Goal: Task Accomplishment & Management: Use online tool/utility

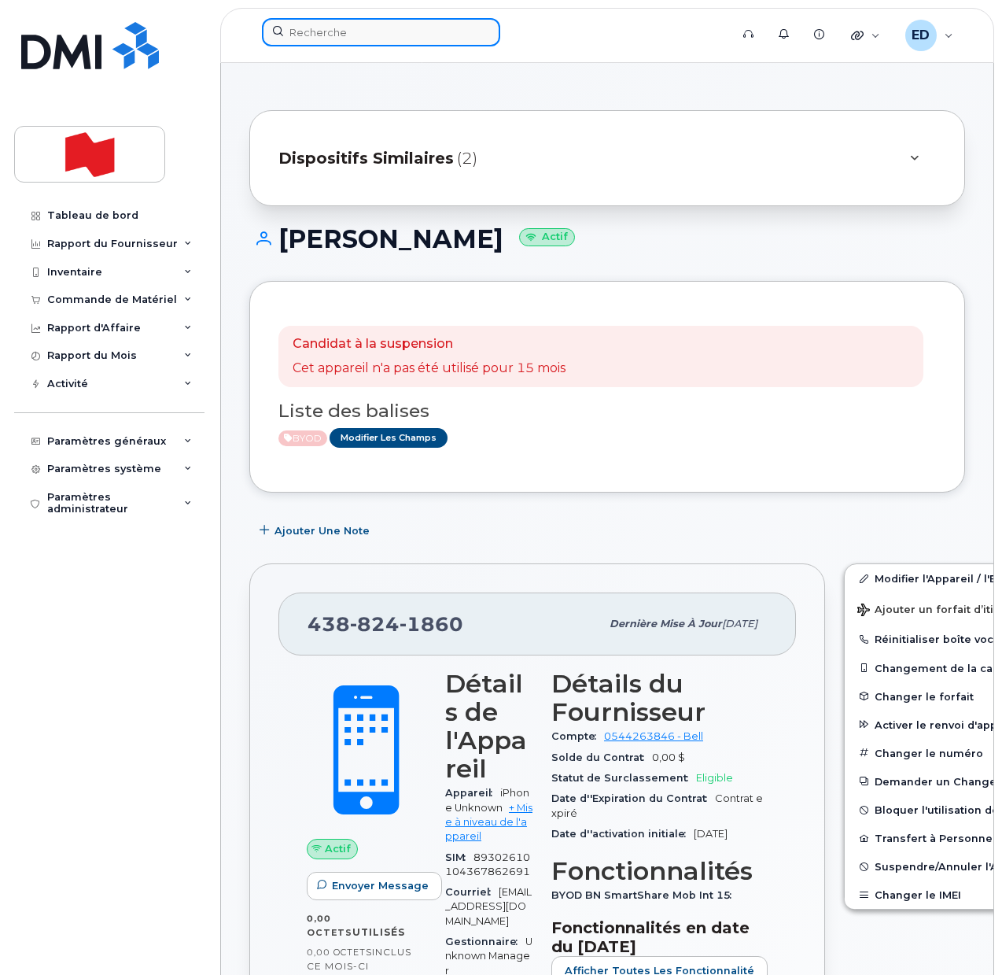
click at [324, 23] on input at bounding box center [381, 32] width 238 height 28
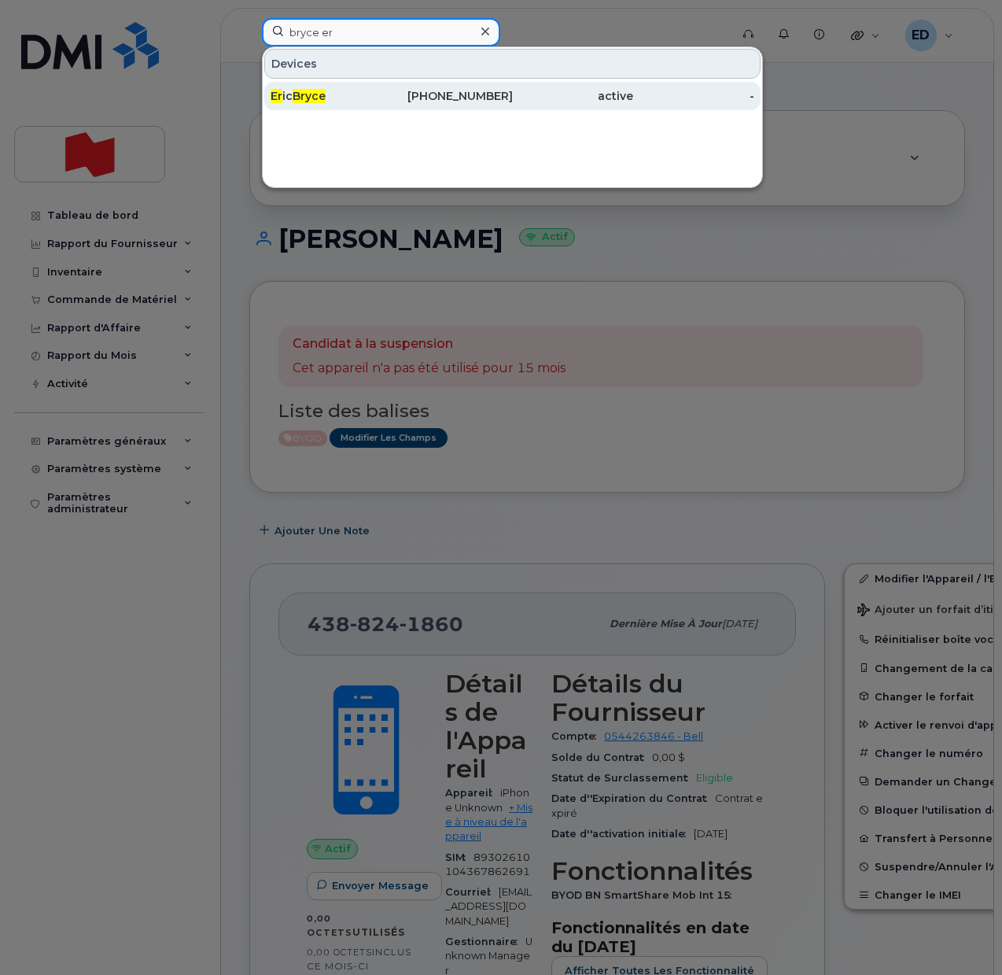
type input "bryce er"
click at [366, 100] on div "Er ic Bryce" at bounding box center [331, 96] width 121 height 16
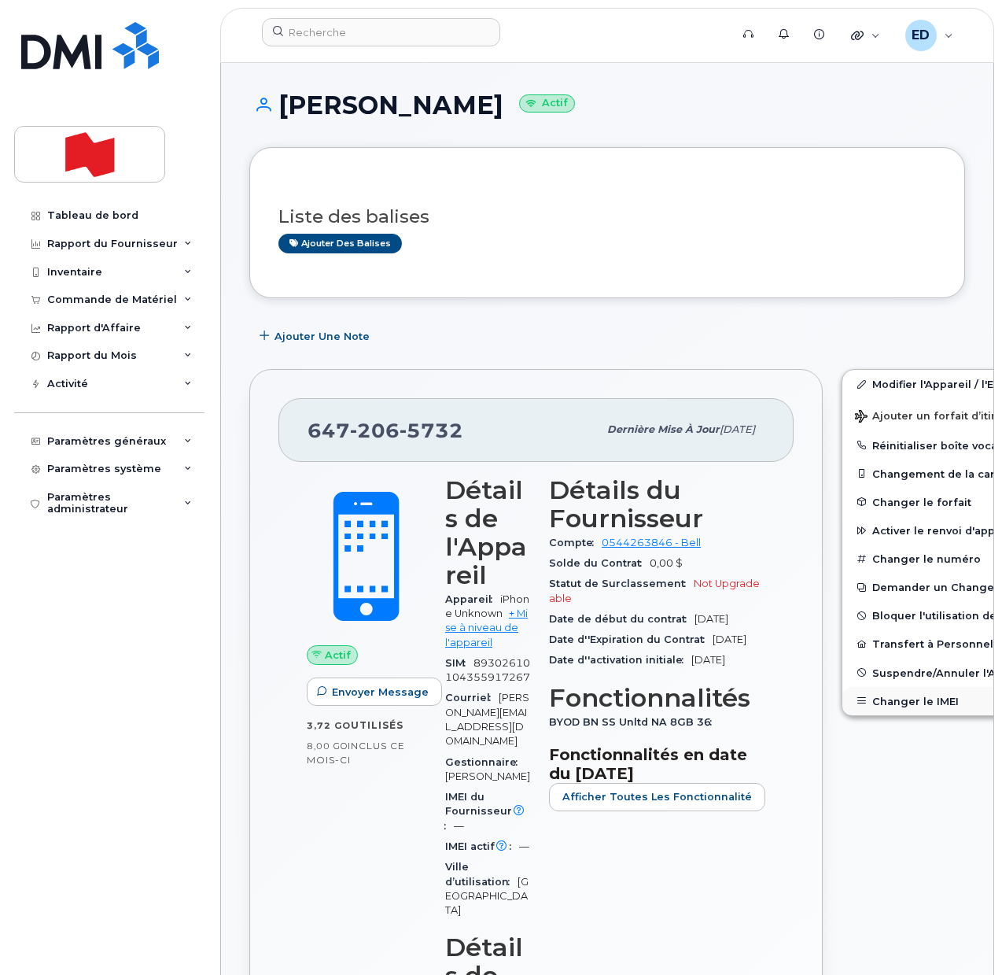
click at [869, 699] on button "Changer le IMEI" at bounding box center [965, 701] width 244 height 28
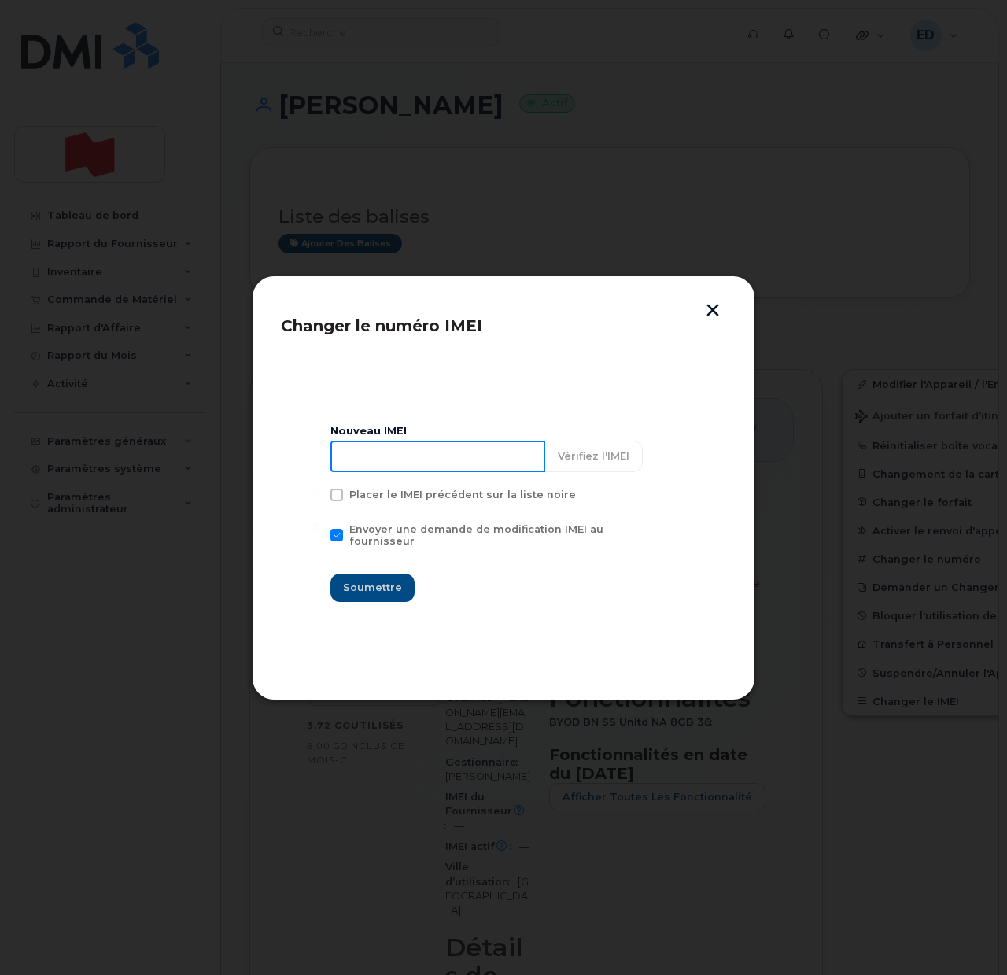
click at [405, 459] on input at bounding box center [437, 456] width 215 height 31
type input "353927601362889"
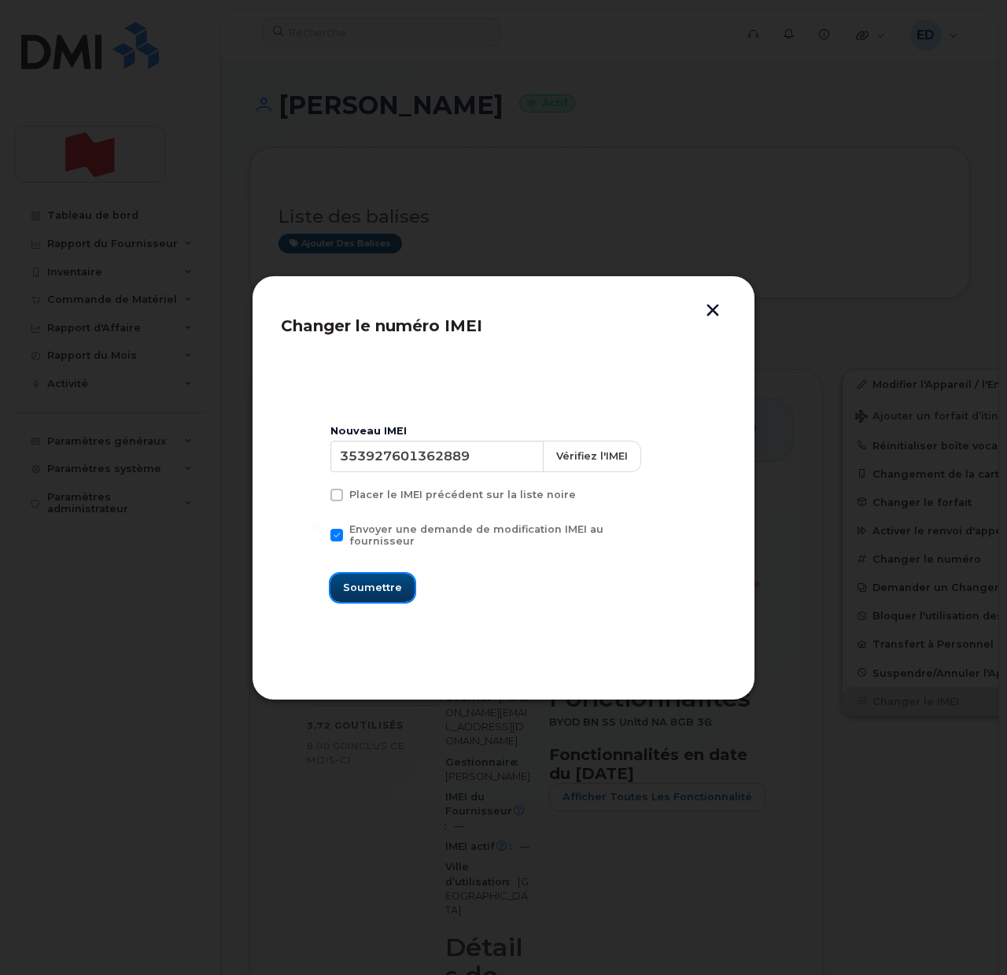
click at [372, 581] on span "Soumettre" at bounding box center [372, 587] width 59 height 15
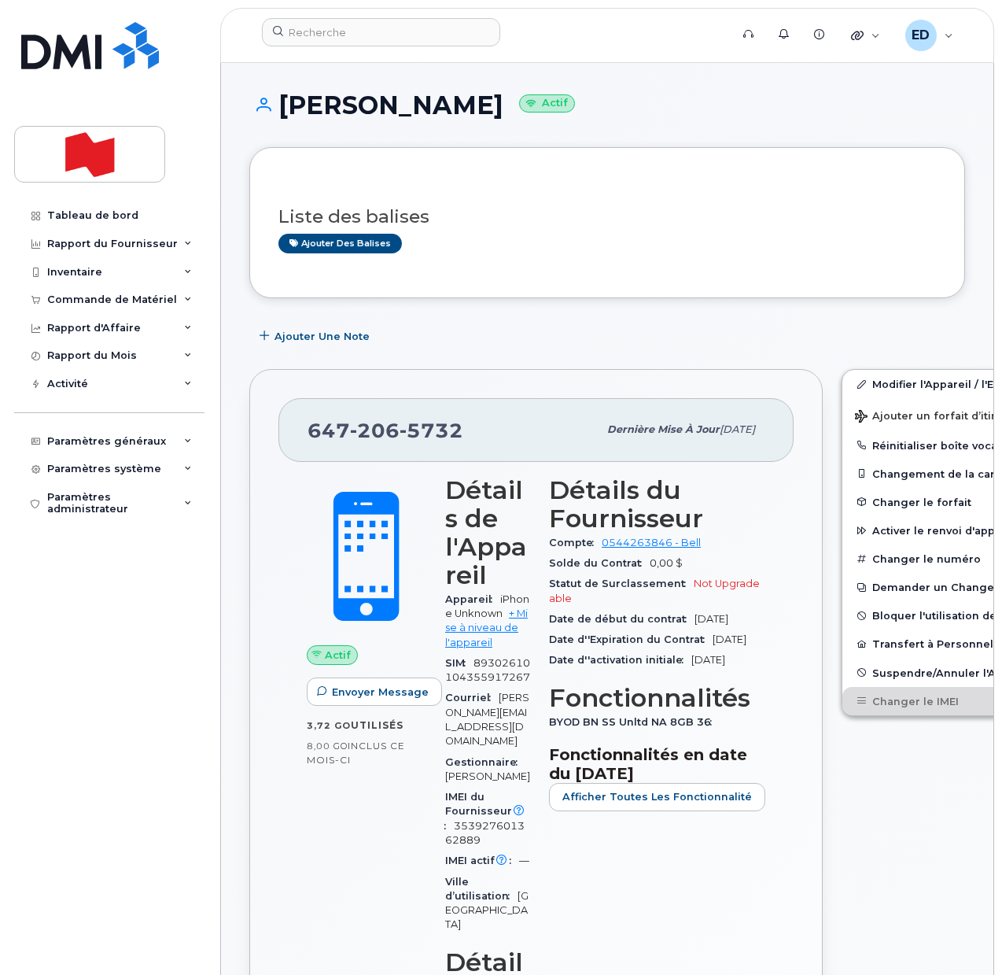
drag, startPoint x: 763, startPoint y: 237, endPoint x: 592, endPoint y: 143, distance: 195.4
click at [762, 237] on div "Ajouter des balises" at bounding box center [601, 244] width 645 height 20
